Goal: Information Seeking & Learning: Learn about a topic

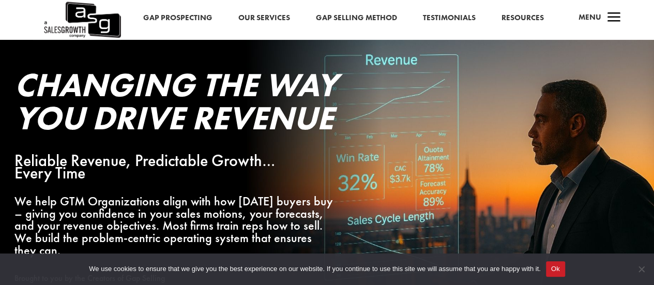
click at [268, 13] on link "Our Services" at bounding box center [265, 17] width 52 height 13
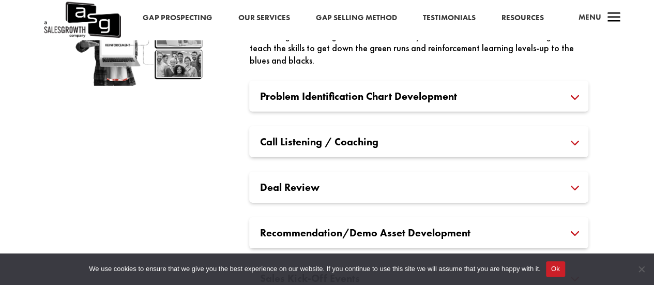
scroll to position [1519, 0]
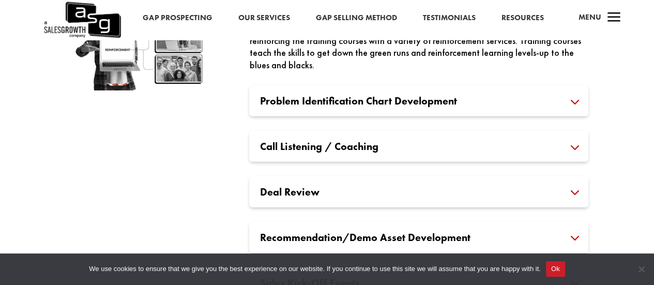
click at [338, 108] on div "Problem Identification Chart Development Sales leadership work in collaboration…" at bounding box center [418, 100] width 339 height 31
click at [404, 105] on h3 "Problem Identification Chart Development" at bounding box center [419, 101] width 319 height 10
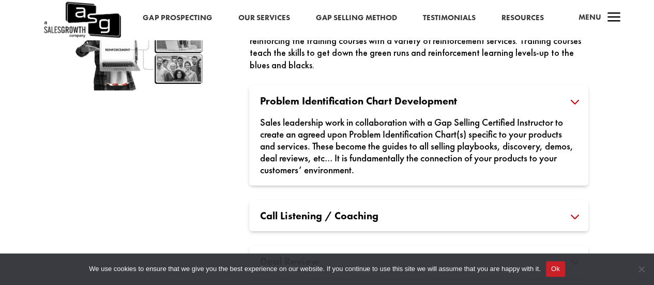
click at [404, 105] on h3 "Problem Identification Chart Development" at bounding box center [419, 101] width 319 height 10
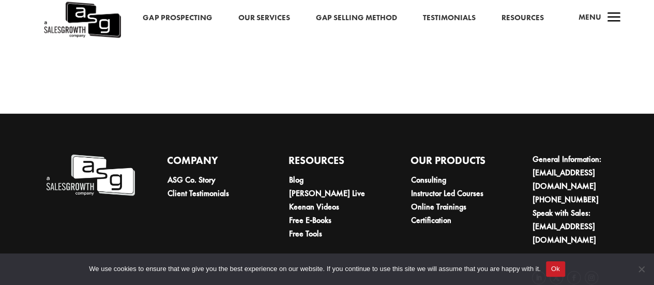
scroll to position [3465, 0]
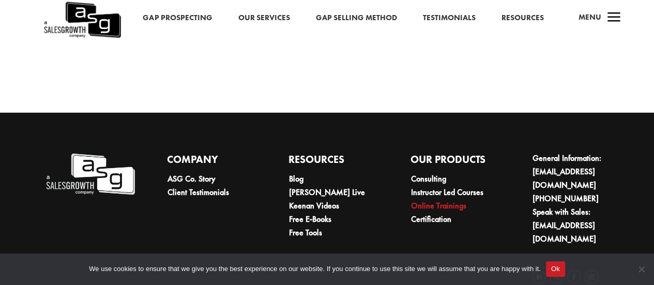
click at [428, 200] on link "Online Trainings" at bounding box center [438, 205] width 55 height 11
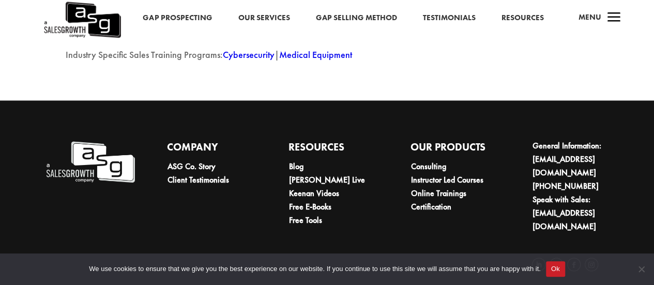
scroll to position [2710, 0]
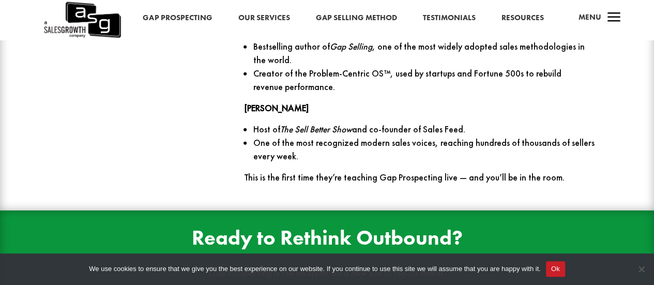
scroll to position [1596, 0]
